Goal: Task Accomplishment & Management: Manage account settings

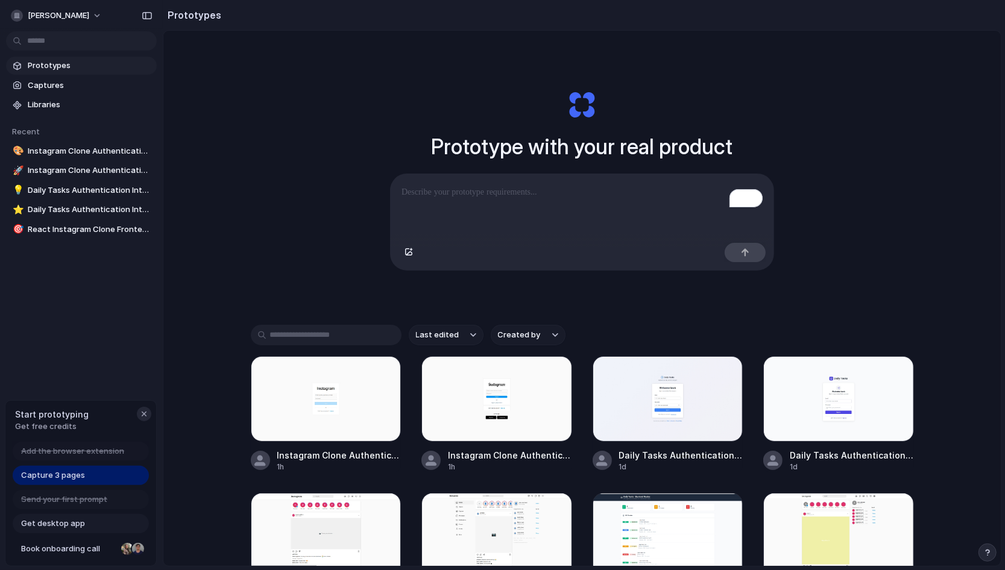
click at [144, 412] on div "button" at bounding box center [144, 414] width 10 height 10
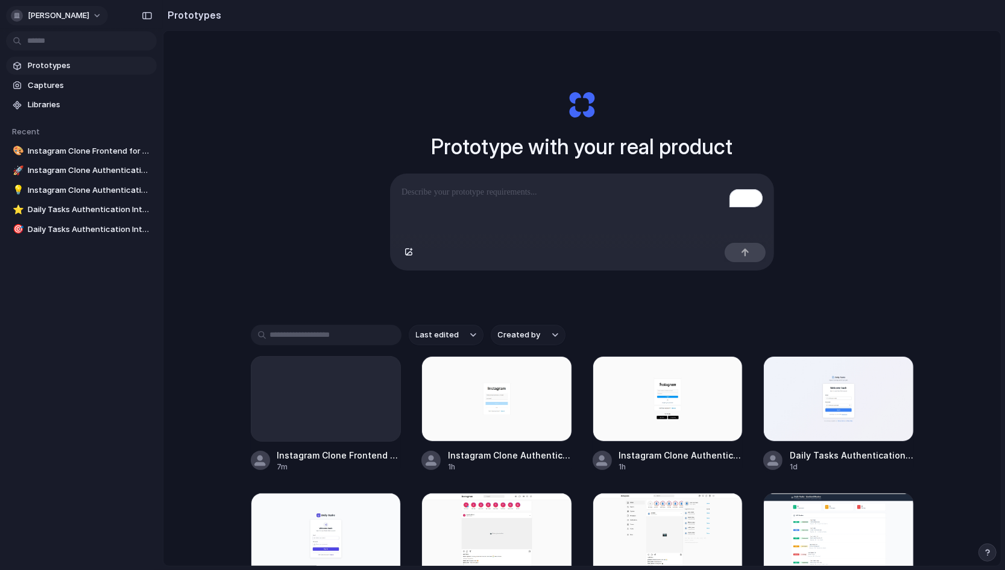
click at [57, 16] on span "[PERSON_NAME]" at bounding box center [58, 16] width 61 height 12
click at [36, 96] on span "Sign out" at bounding box center [44, 101] width 32 height 12
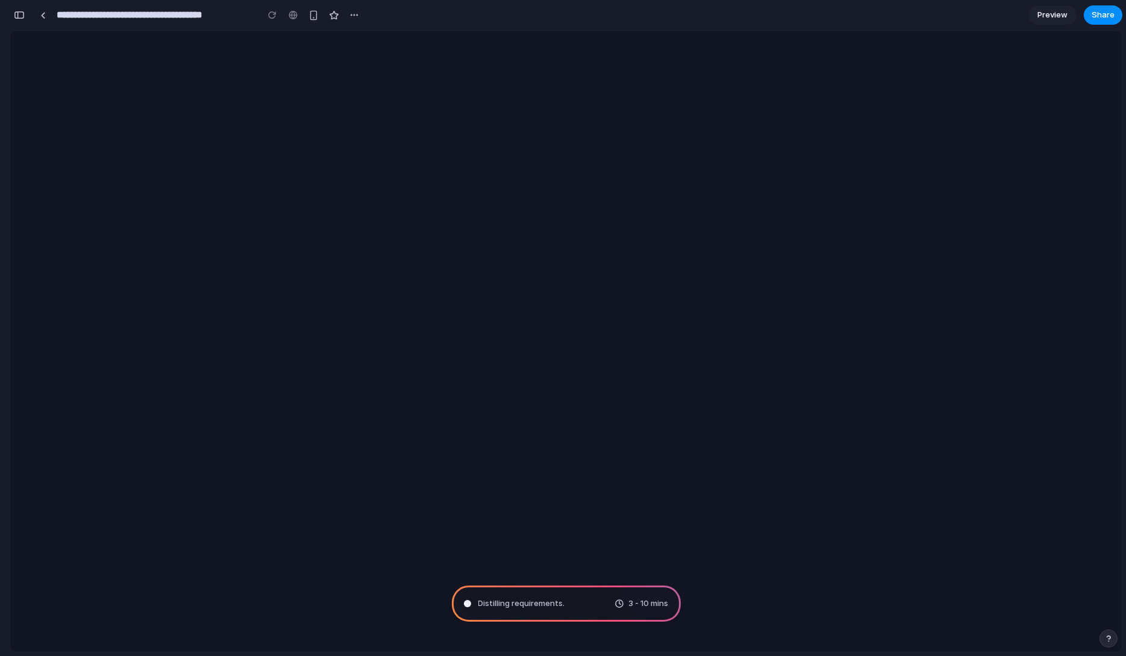
click at [898, 431] on div at bounding box center [566, 341] width 1112 height 621
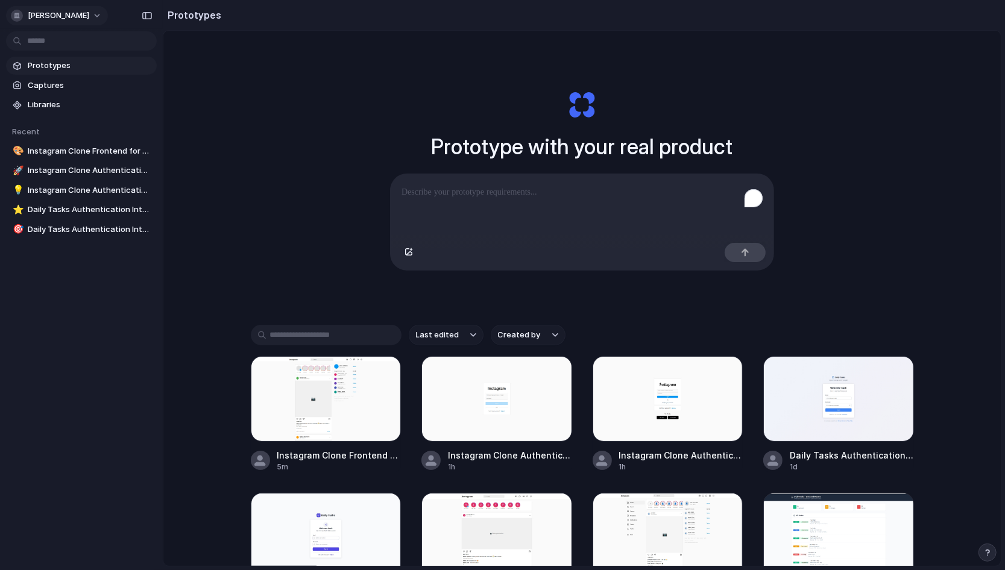
click at [78, 17] on span "[PERSON_NAME]" at bounding box center [58, 16] width 61 height 12
click at [78, 43] on li "Settings" at bounding box center [58, 42] width 100 height 19
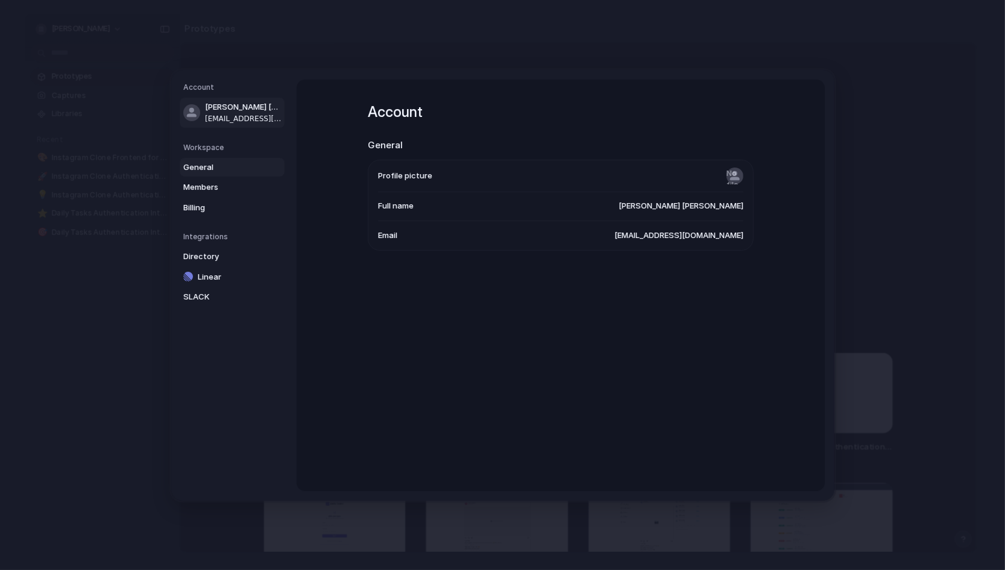
click at [197, 161] on span "General" at bounding box center [221, 167] width 77 height 12
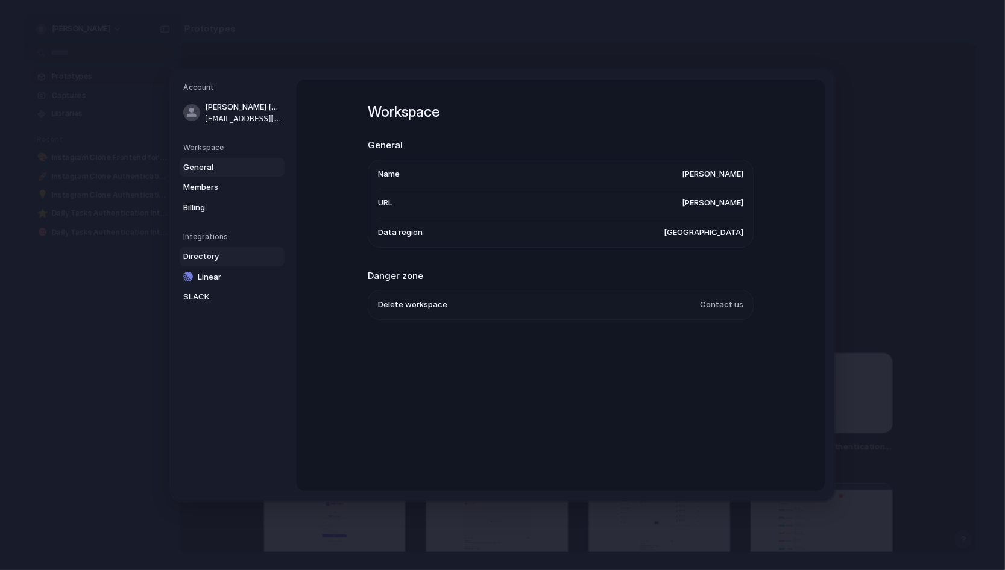
click at [218, 252] on span "Directory" at bounding box center [221, 257] width 77 height 12
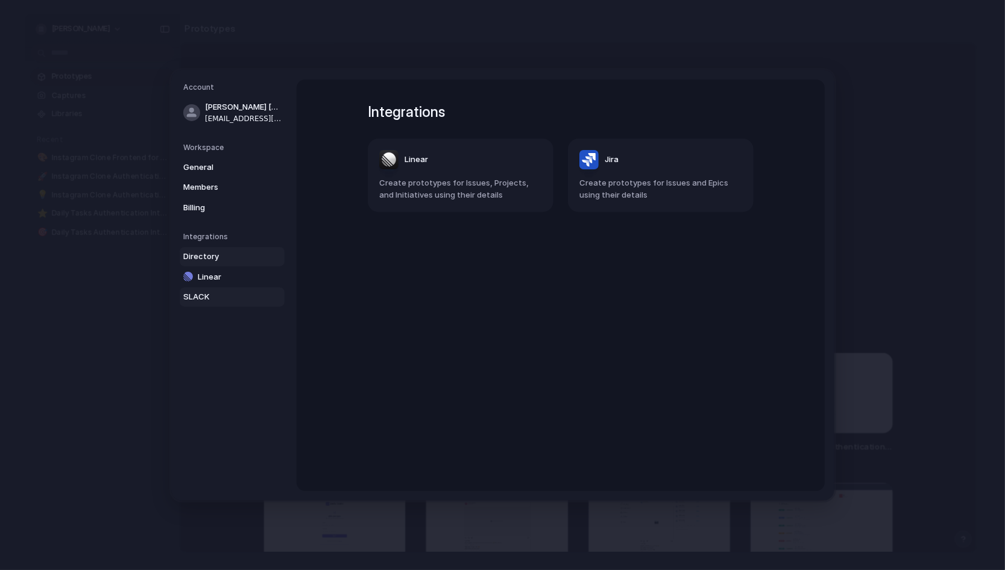
click at [206, 291] on span "SLACK" at bounding box center [221, 297] width 77 height 12
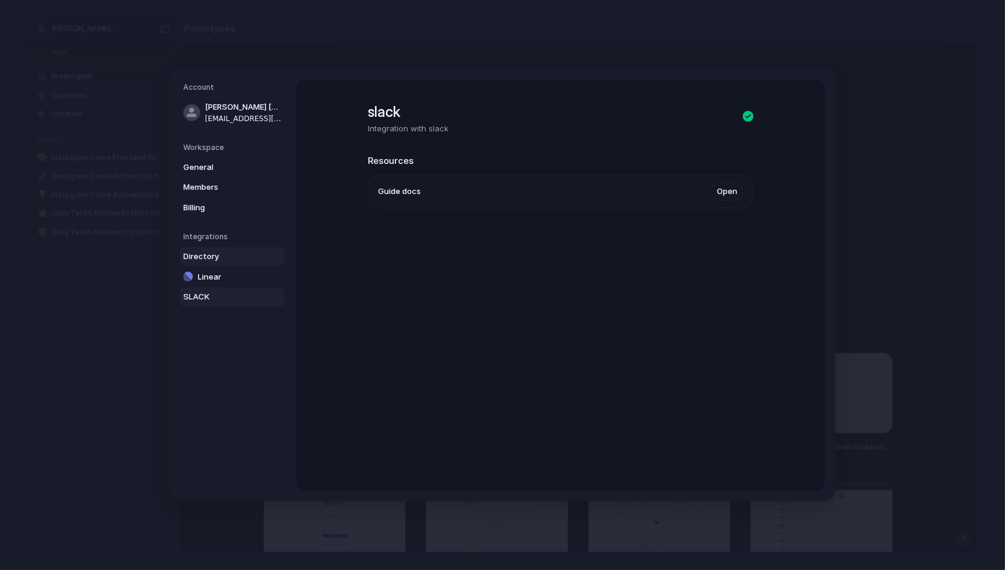
click at [227, 263] on link "Directory" at bounding box center [232, 256] width 105 height 19
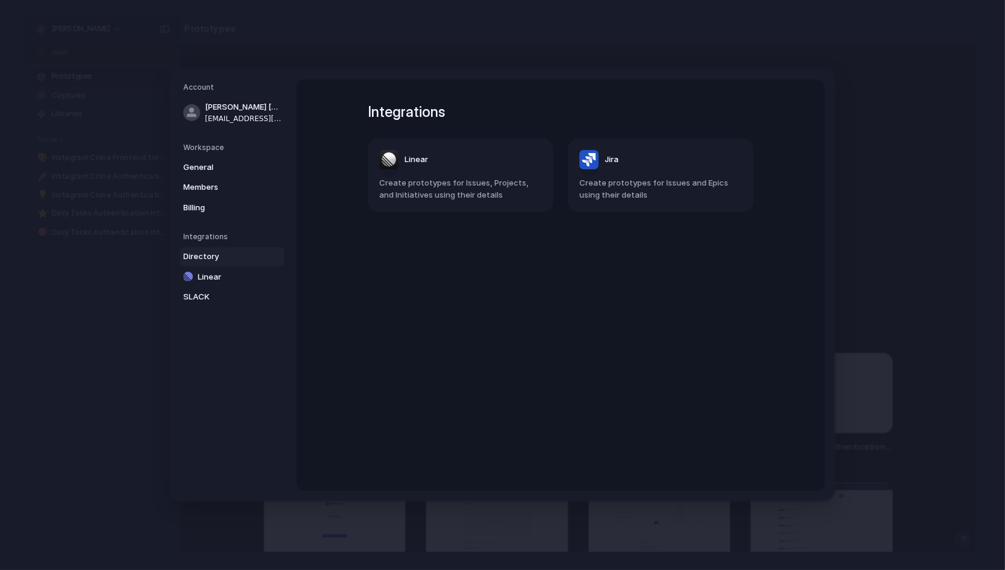
click at [656, 139] on article "Jira Create prototypes for Issues and Epics using their details" at bounding box center [661, 176] width 186 height 74
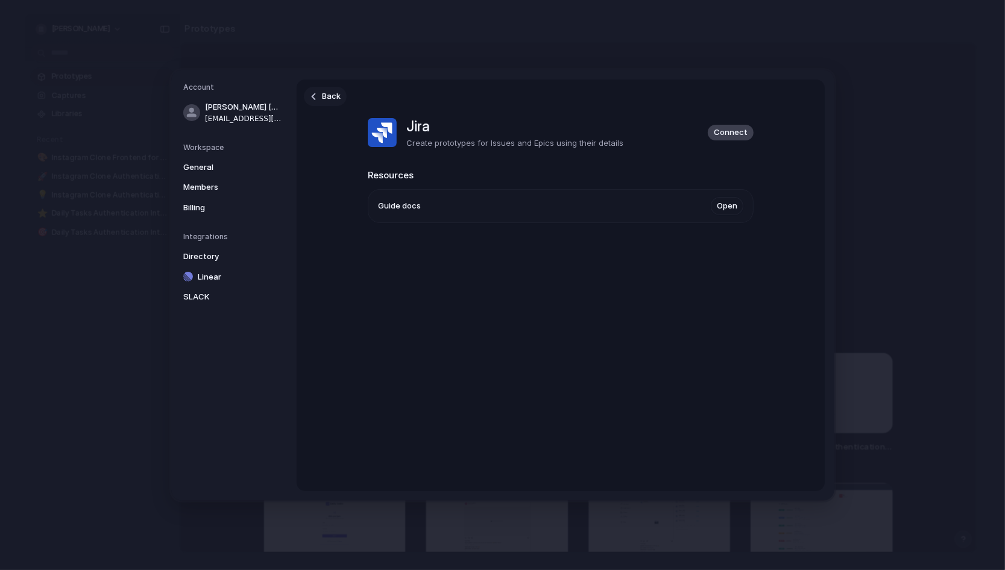
click at [312, 95] on div at bounding box center [313, 96] width 7 height 7
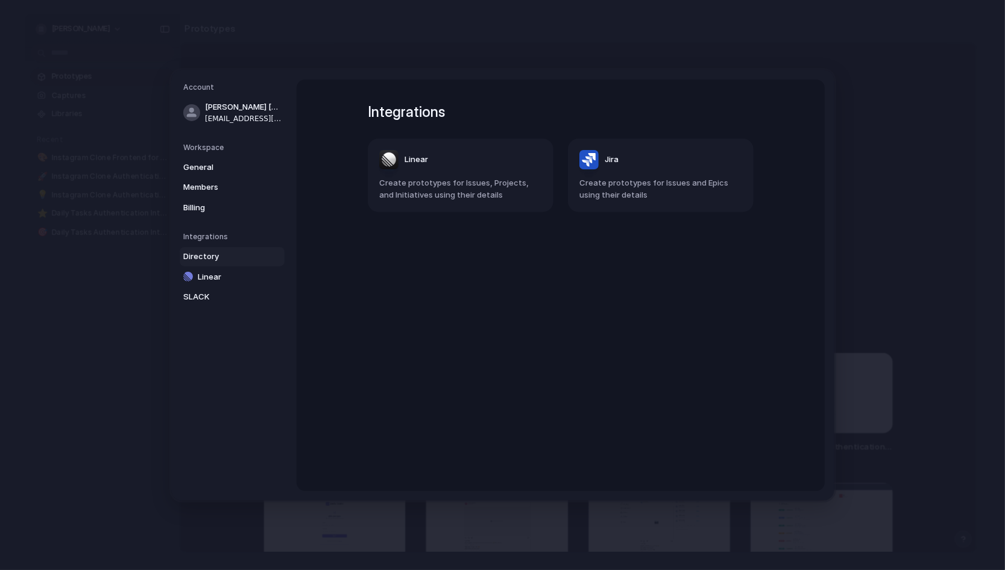
click at [637, 192] on span "Create prototypes for Issues and Epics using their details" at bounding box center [660, 189] width 163 height 24
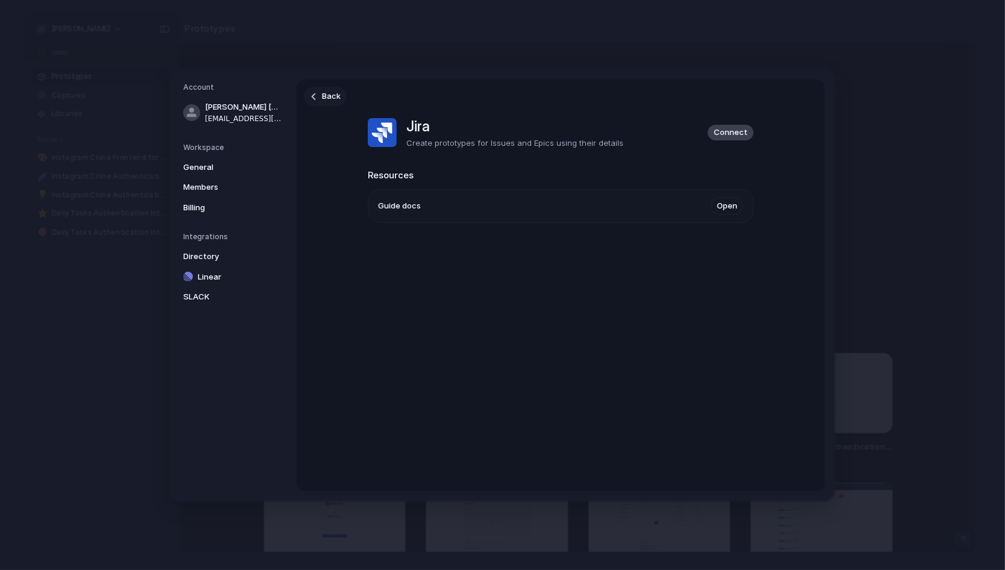
click at [309, 103] on link "Back" at bounding box center [325, 96] width 43 height 19
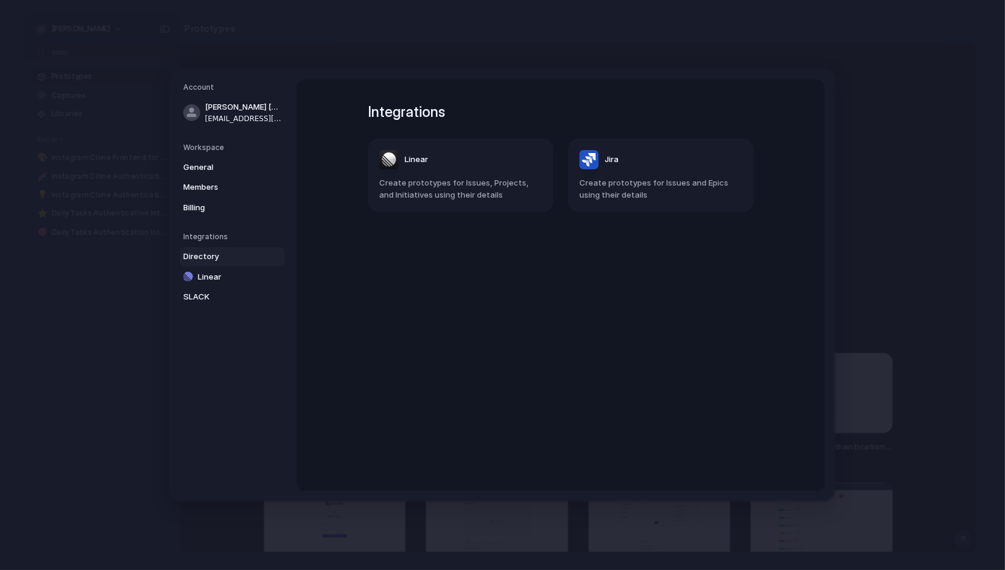
click at [654, 164] on header "Jira" at bounding box center [660, 159] width 163 height 19
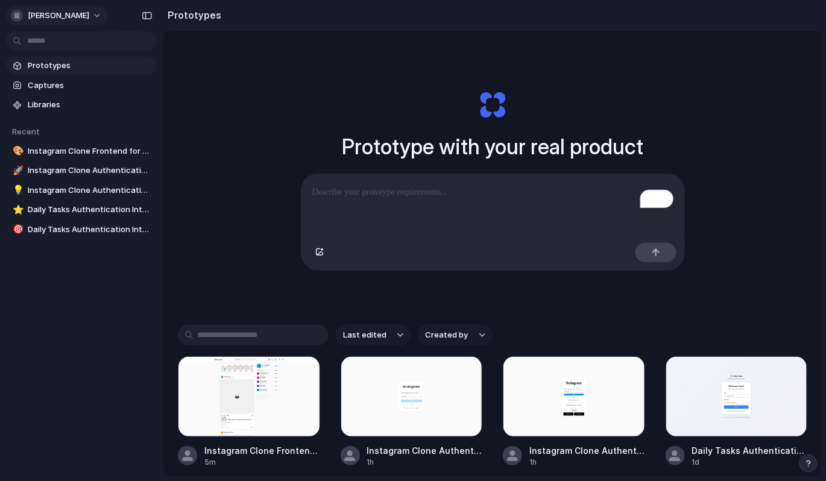
click at [69, 19] on span "[PERSON_NAME]" at bounding box center [58, 16] width 61 height 12
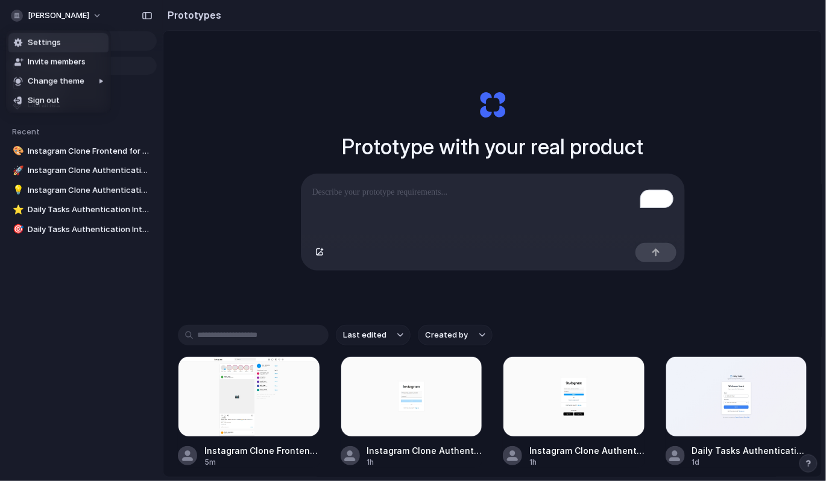
click at [69, 48] on li "Settings" at bounding box center [58, 42] width 100 height 19
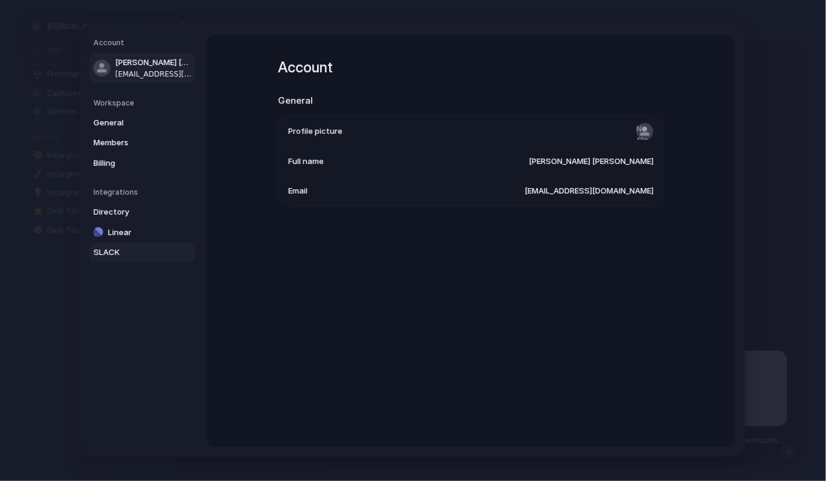
click at [154, 243] on link "SLACK" at bounding box center [142, 252] width 105 height 19
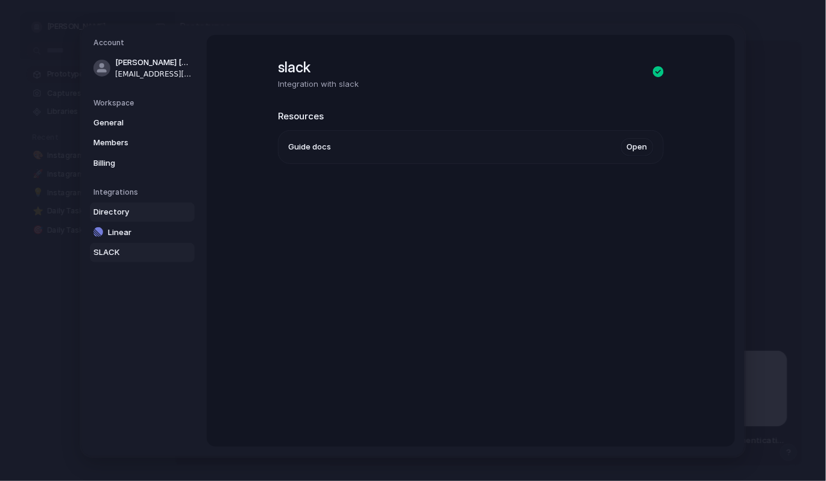
click at [158, 213] on span "Directory" at bounding box center [131, 212] width 77 height 12
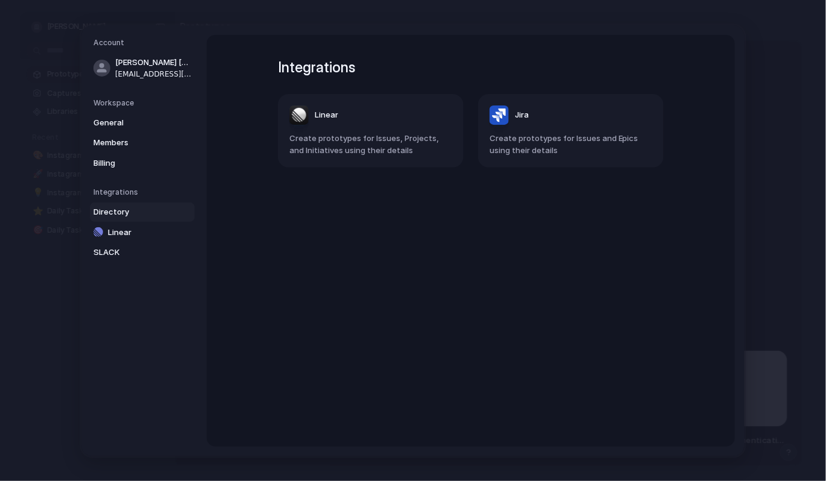
click at [527, 133] on span "Create prototypes for Issues and Epics using their details" at bounding box center [570, 145] width 163 height 24
